Goal: Transaction & Acquisition: Register for event/course

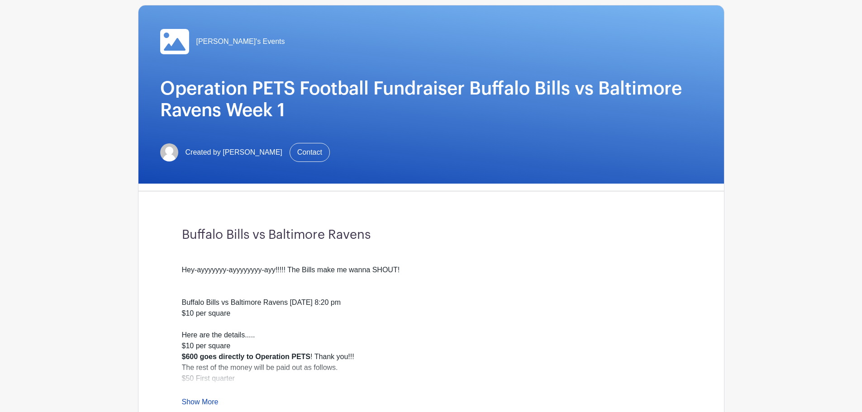
scroll to position [226, 0]
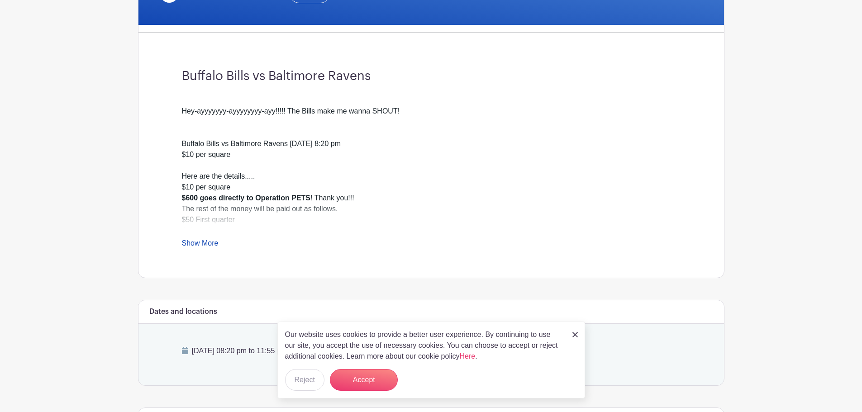
click at [209, 244] on link "Show More" at bounding box center [200, 244] width 37 height 11
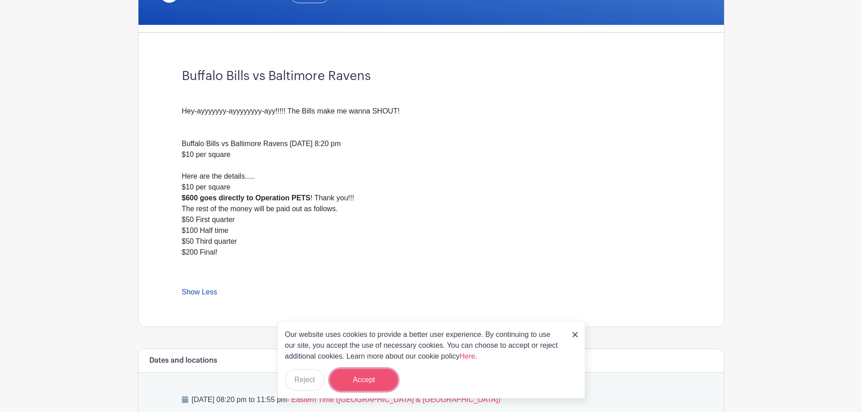
click at [376, 381] on button "Accept" at bounding box center [364, 380] width 68 height 22
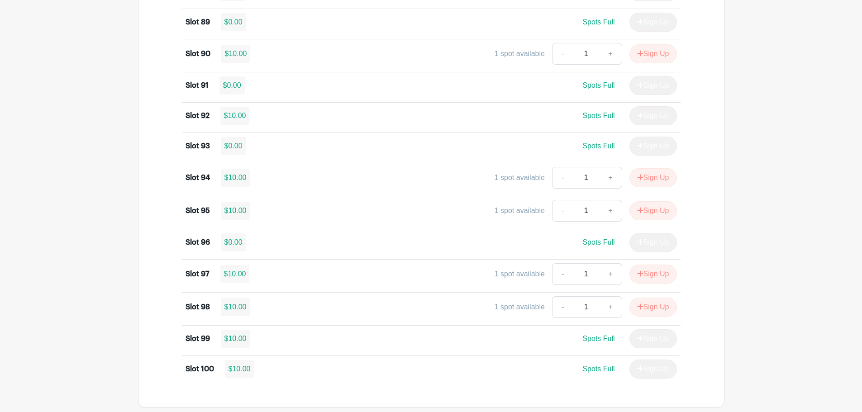
scroll to position [3450, 0]
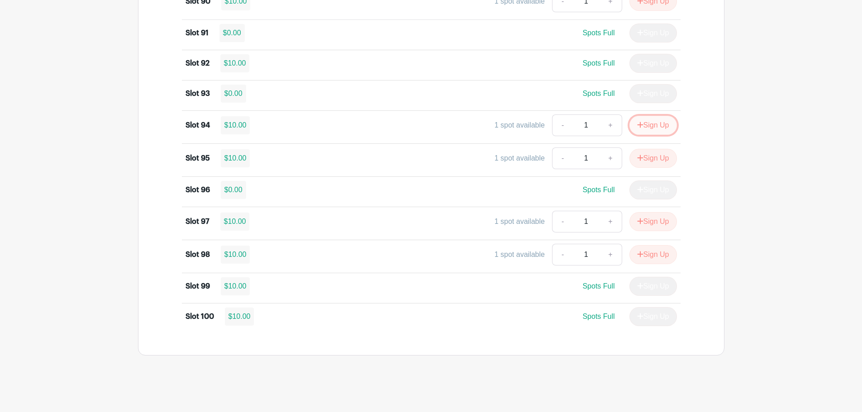
click at [656, 124] on button "Sign Up" at bounding box center [654, 125] width 48 height 19
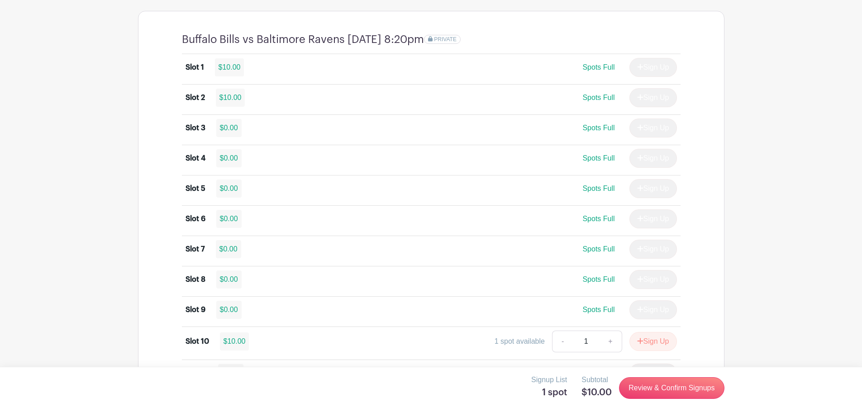
scroll to position [824, 0]
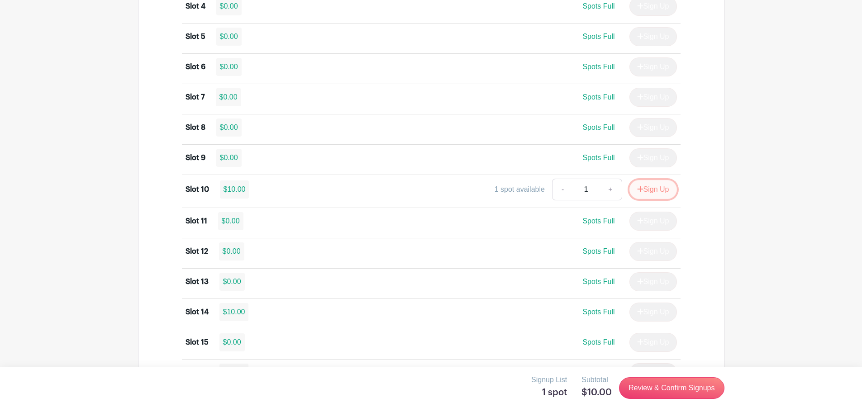
click at [659, 187] on button "Sign Up" at bounding box center [654, 189] width 48 height 19
click at [651, 387] on link "Review & Confirm Signups" at bounding box center [671, 389] width 105 height 22
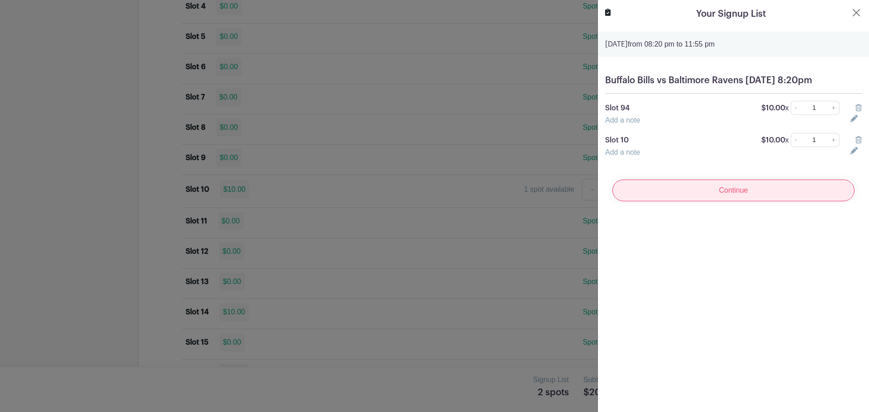
click at [739, 201] on input "Continue" at bounding box center [734, 191] width 242 height 22
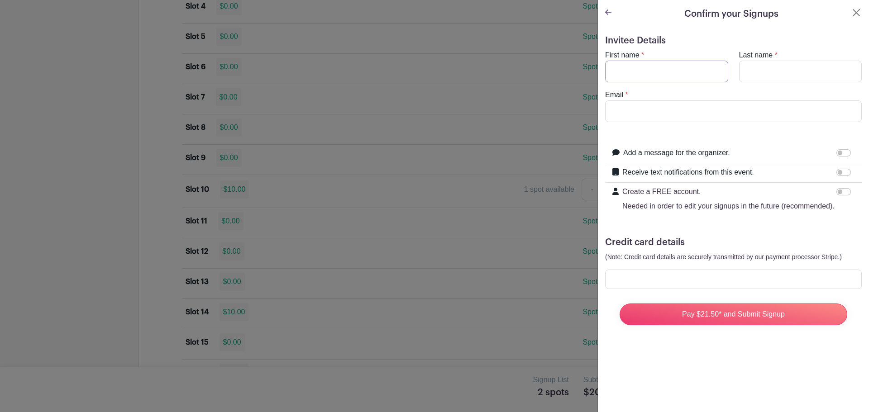
click at [622, 70] on input "First name" at bounding box center [666, 72] width 123 height 22
type input "[PERSON_NAME]"
click at [754, 74] on input "Last name" at bounding box center [800, 72] width 123 height 22
type input "[PERSON_NAME]"
click at [617, 116] on input "Email" at bounding box center [733, 112] width 257 height 22
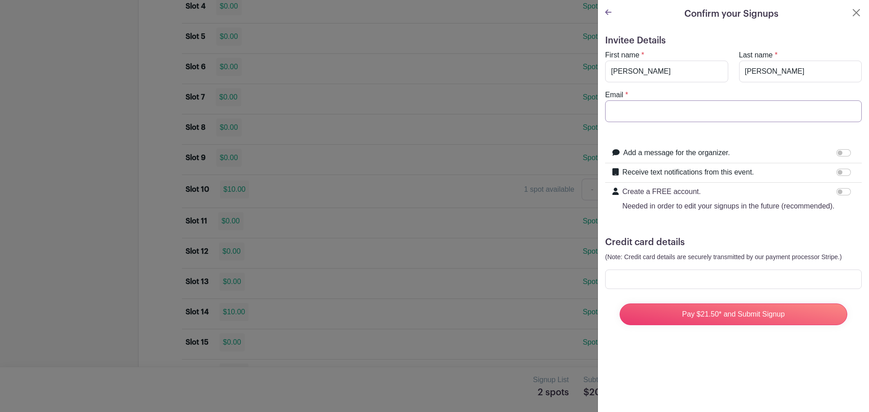
type input "[EMAIL_ADDRESS][DOMAIN_NAME]"
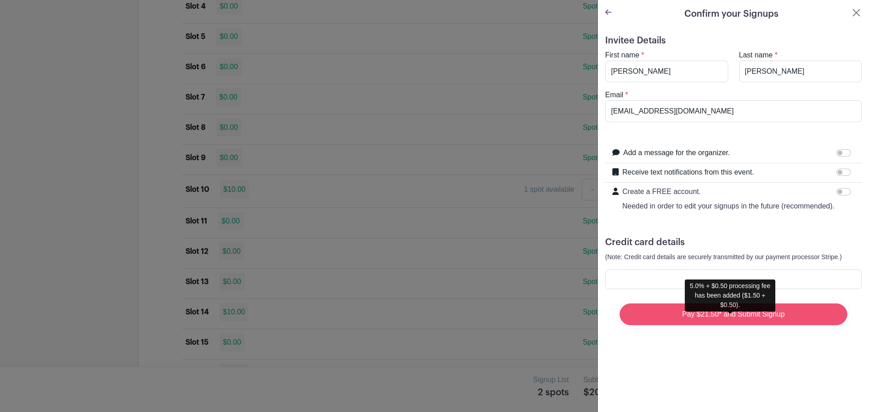
click at [708, 325] on input "Pay $21.50* and Submit Signup" at bounding box center [734, 315] width 228 height 22
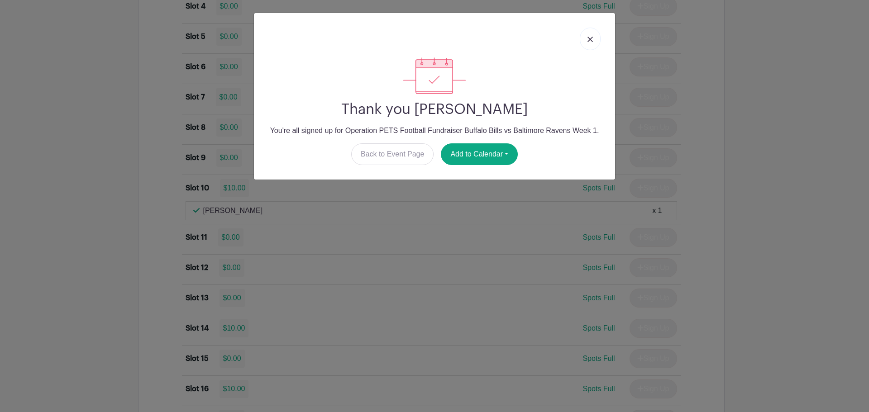
click at [589, 41] on img at bounding box center [590, 39] width 5 height 5
